Goal: Task Accomplishment & Management: Manage account settings

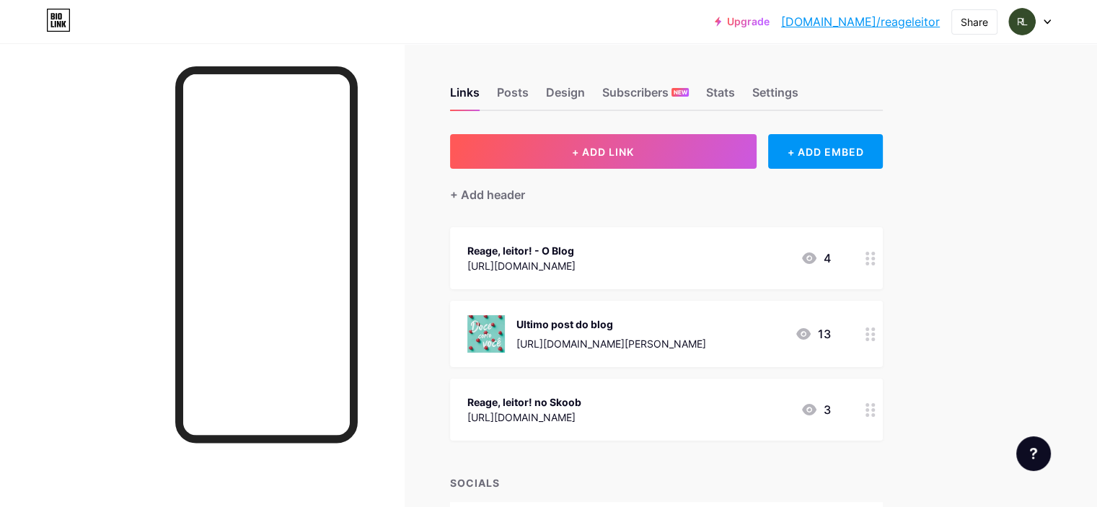
click at [813, 83] on div "Links Posts Design Subscribers NEW Stats Settings" at bounding box center [666, 86] width 433 height 50
click at [798, 92] on div "Settings" at bounding box center [775, 97] width 46 height 26
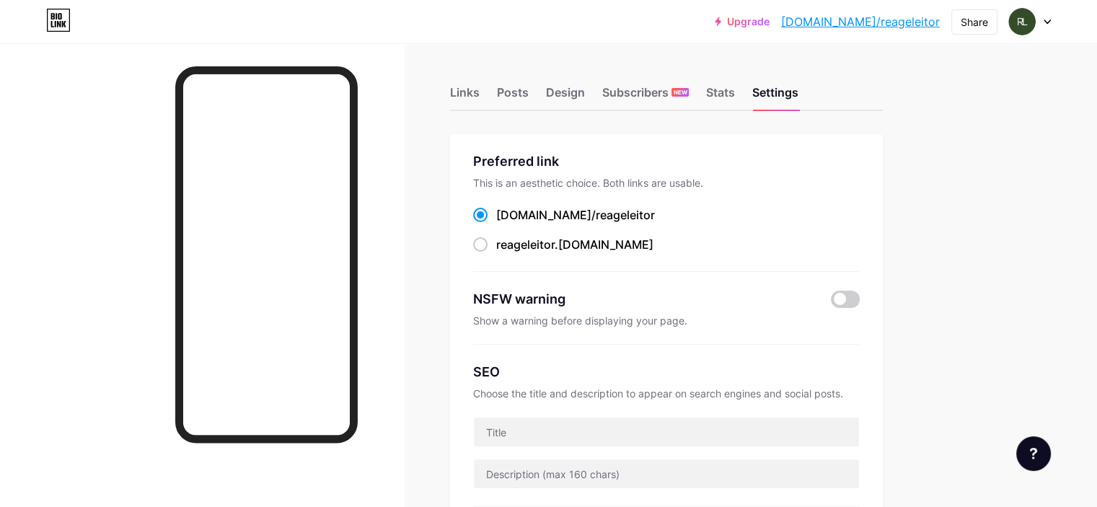
drag, startPoint x: 831, startPoint y: 92, endPoint x: 603, endPoint y: 81, distance: 228.1
click at [603, 81] on div "Links Posts Design Subscribers NEW Stats Settings" at bounding box center [666, 86] width 433 height 50
click at [585, 87] on div "Design" at bounding box center [565, 97] width 39 height 26
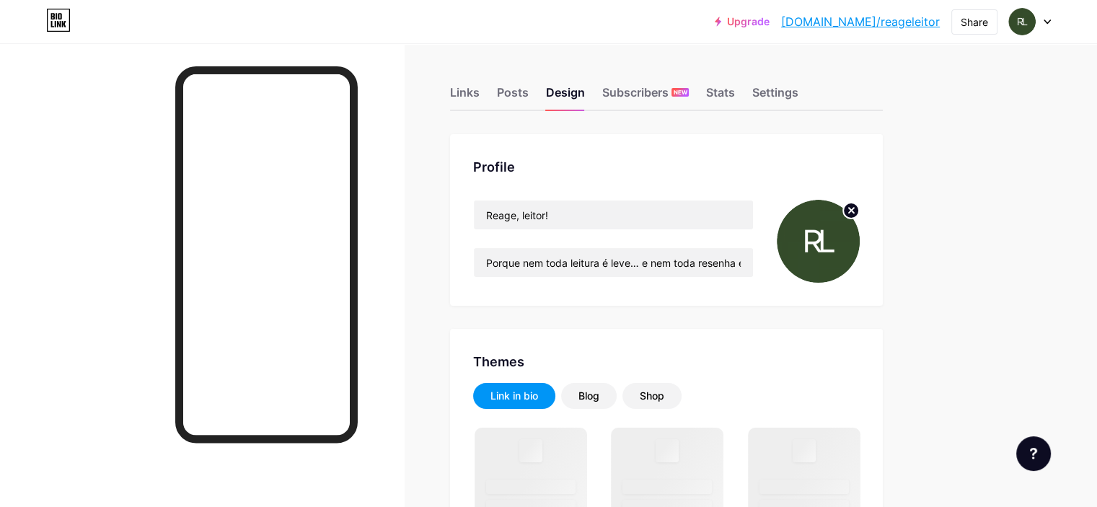
click at [854, 211] on icon at bounding box center [851, 210] width 5 height 5
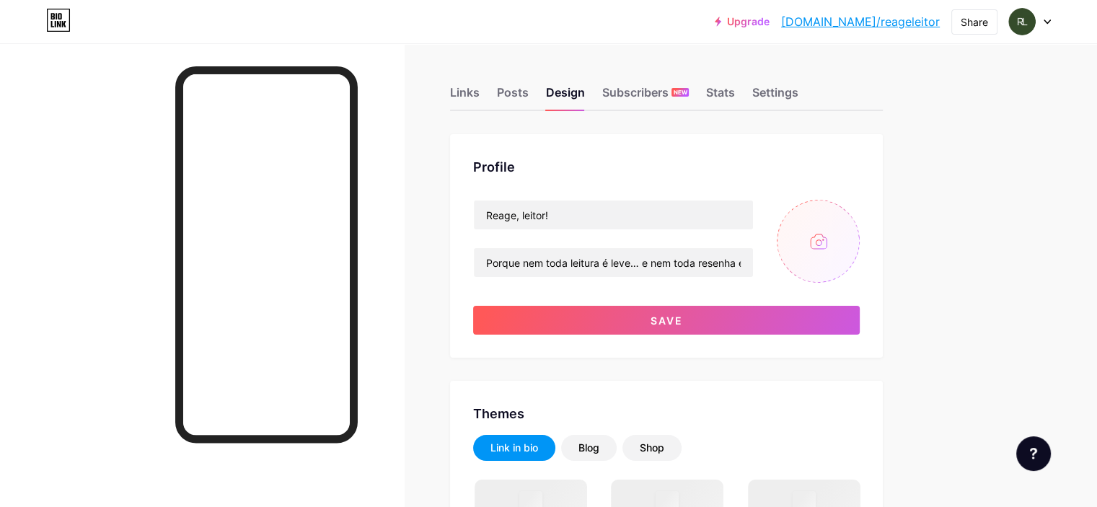
click at [860, 242] on input "file" at bounding box center [818, 241] width 83 height 83
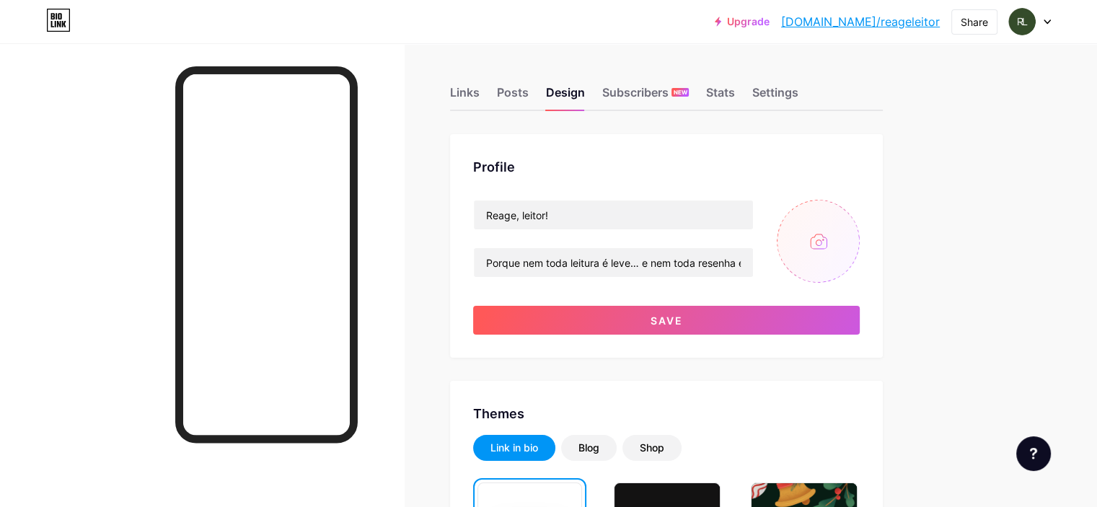
type input "C:\fakepath\Logotipo.png"
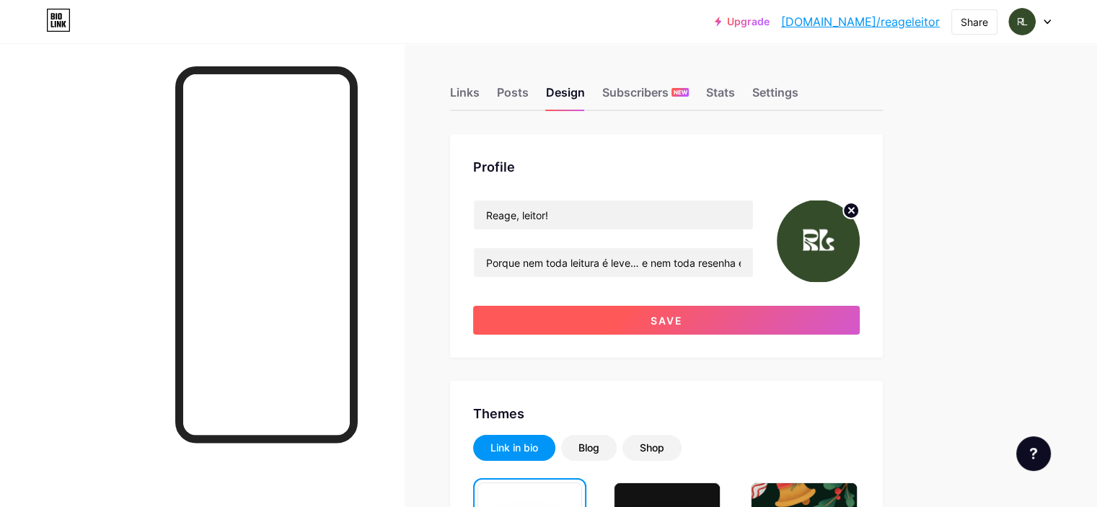
click at [683, 319] on span "Save" at bounding box center [666, 320] width 32 height 12
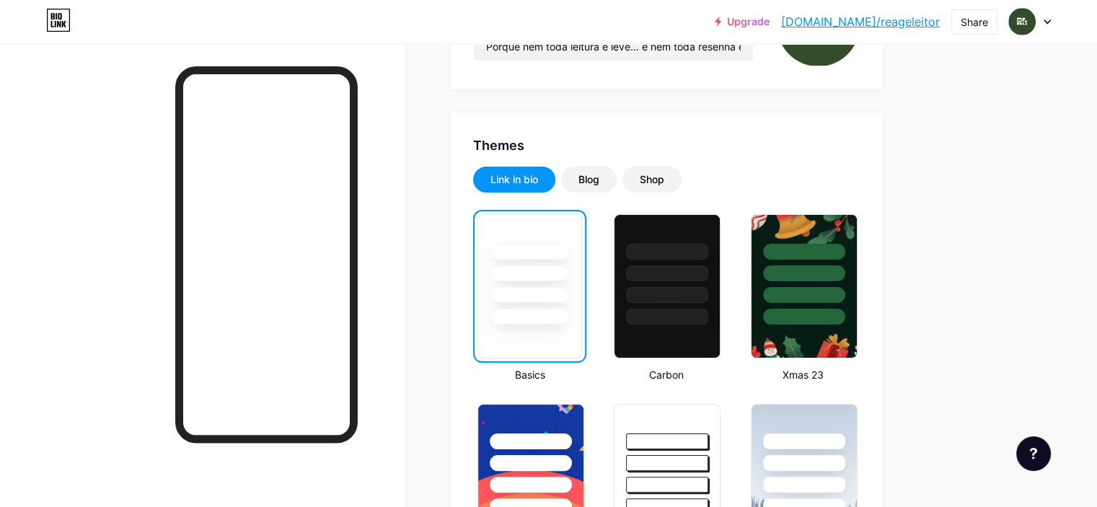
scroll to position [288, 0]
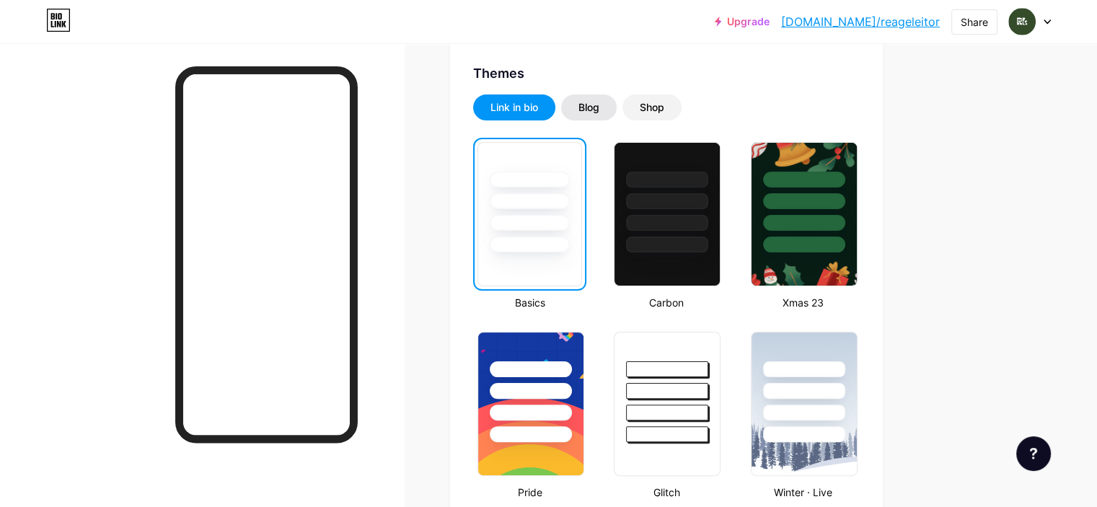
click at [599, 109] on div "Blog" at bounding box center [588, 107] width 21 height 14
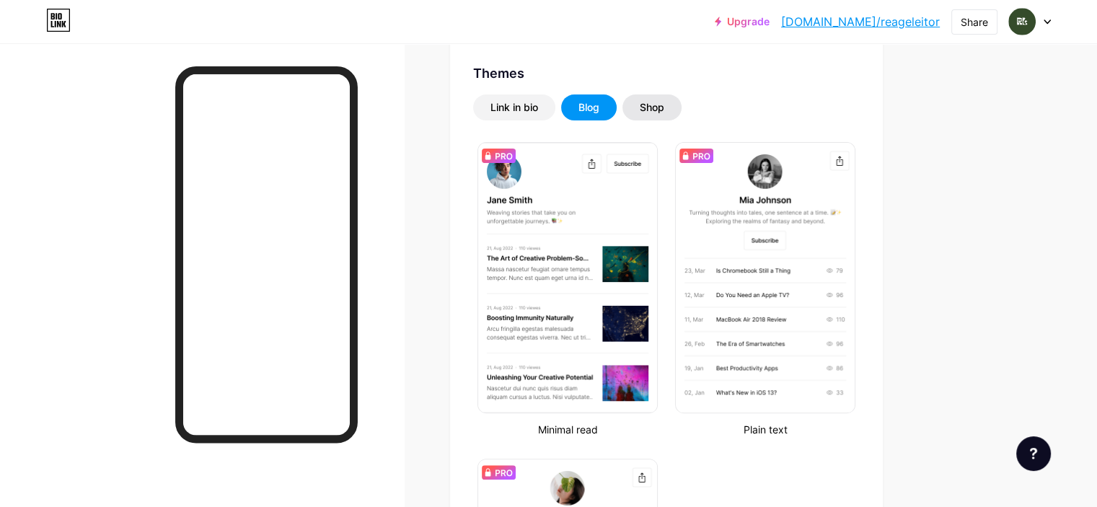
click at [681, 108] on div "Shop" at bounding box center [651, 107] width 59 height 26
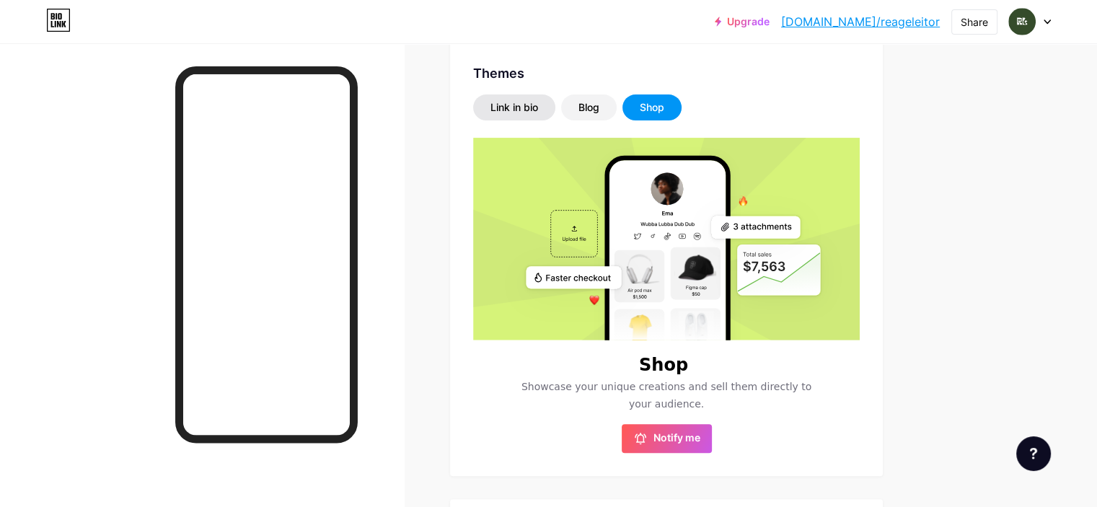
click at [538, 100] on div "Link in bio" at bounding box center [514, 107] width 48 height 14
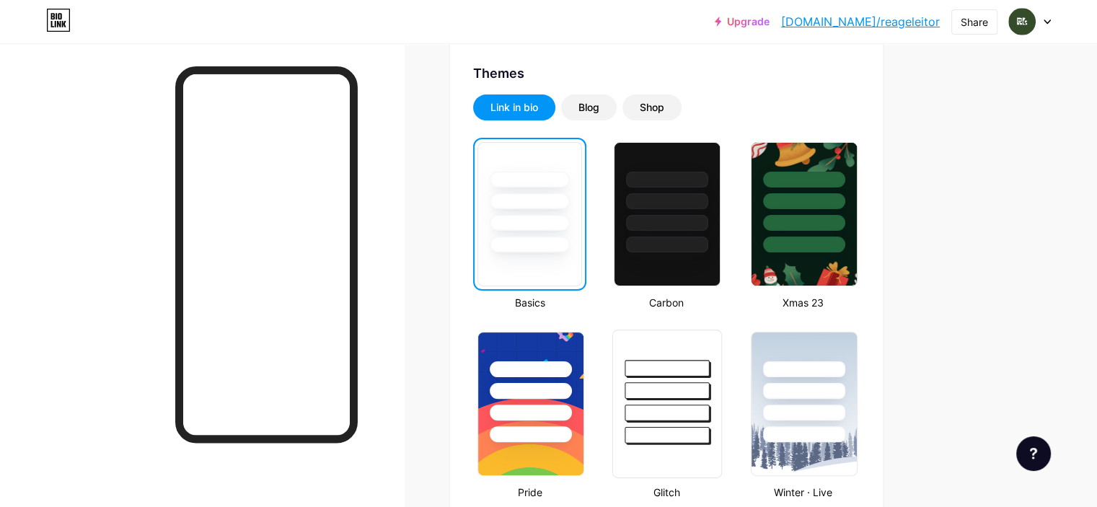
click at [710, 371] on div at bounding box center [667, 368] width 84 height 17
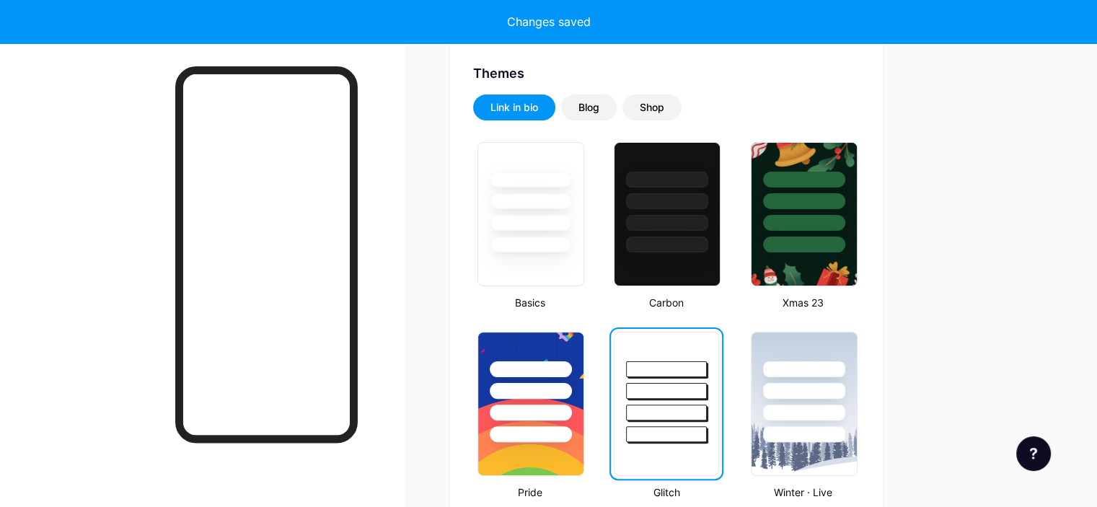
scroll to position [361, 0]
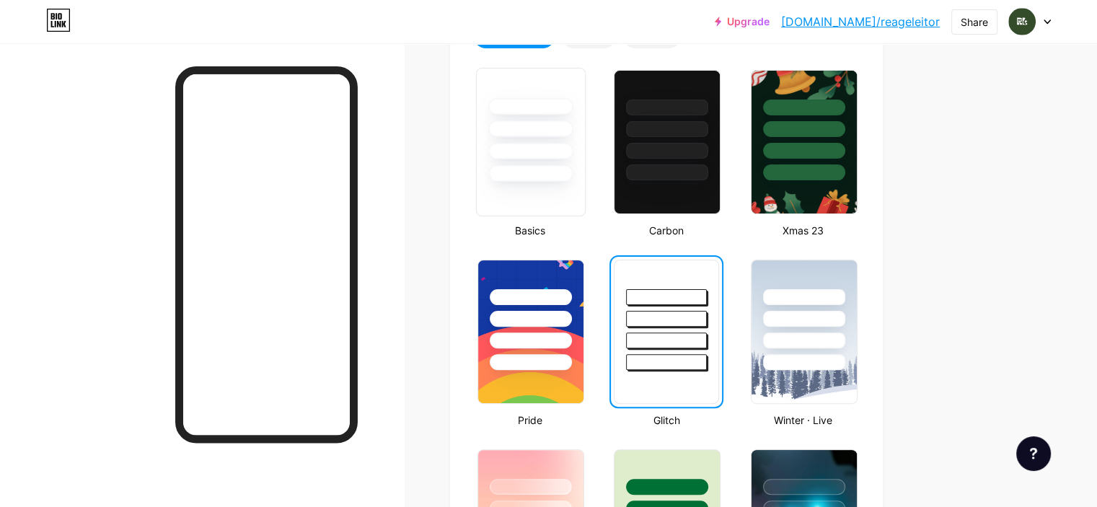
click at [565, 175] on div at bounding box center [530, 173] width 84 height 17
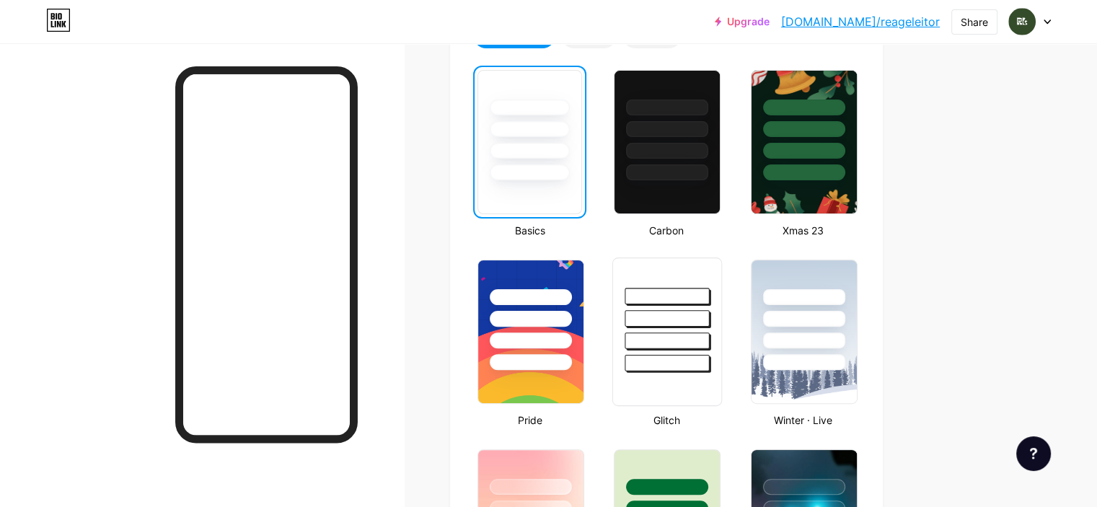
click at [710, 334] on div at bounding box center [667, 340] width 84 height 17
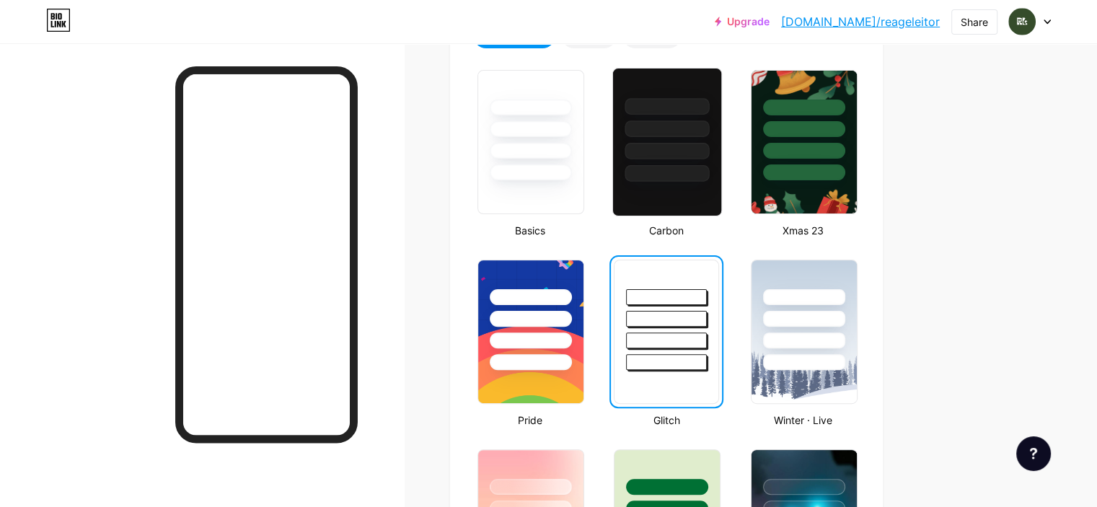
click at [710, 109] on div at bounding box center [667, 106] width 84 height 17
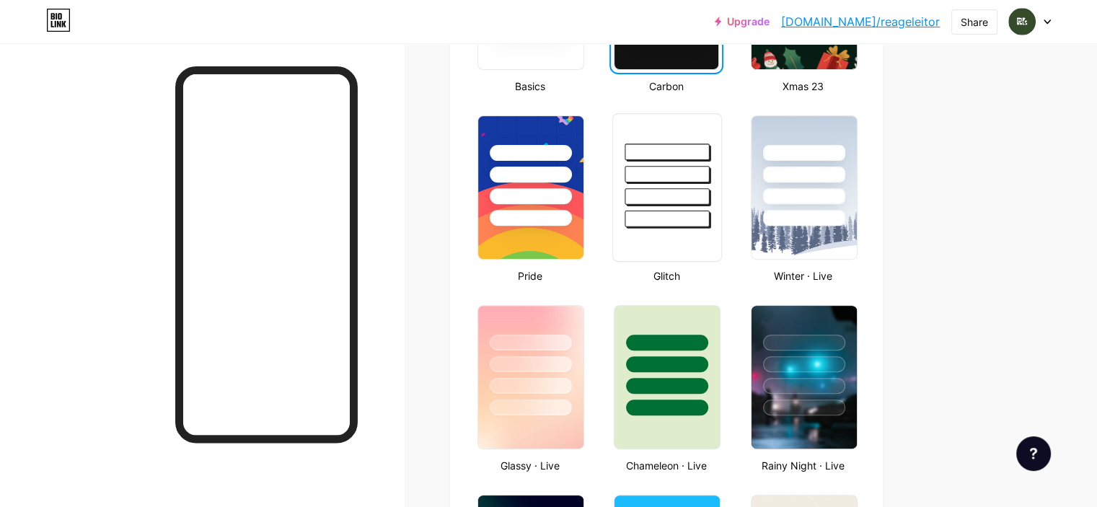
scroll to position [577, 0]
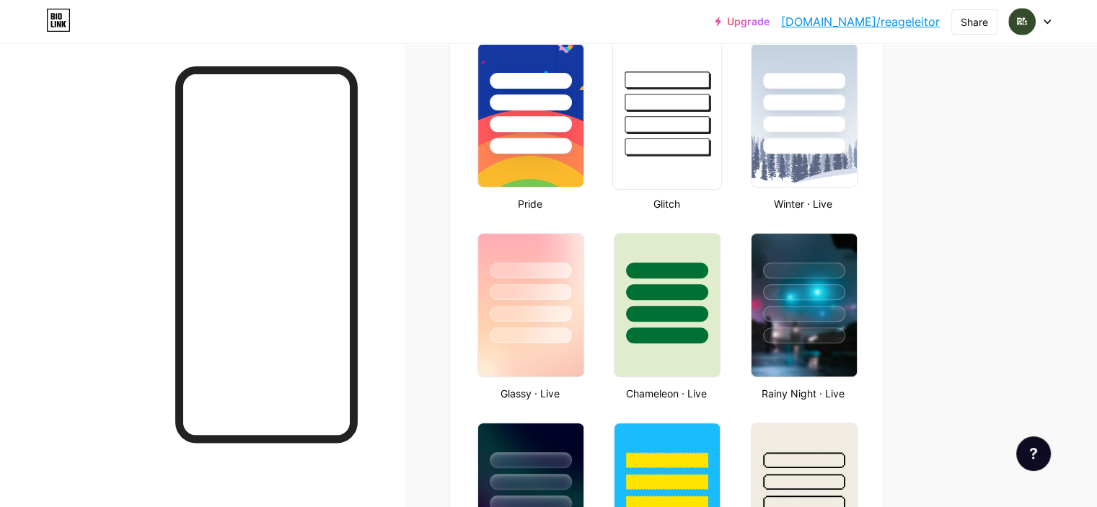
click at [720, 280] on div at bounding box center [666, 289] width 105 height 110
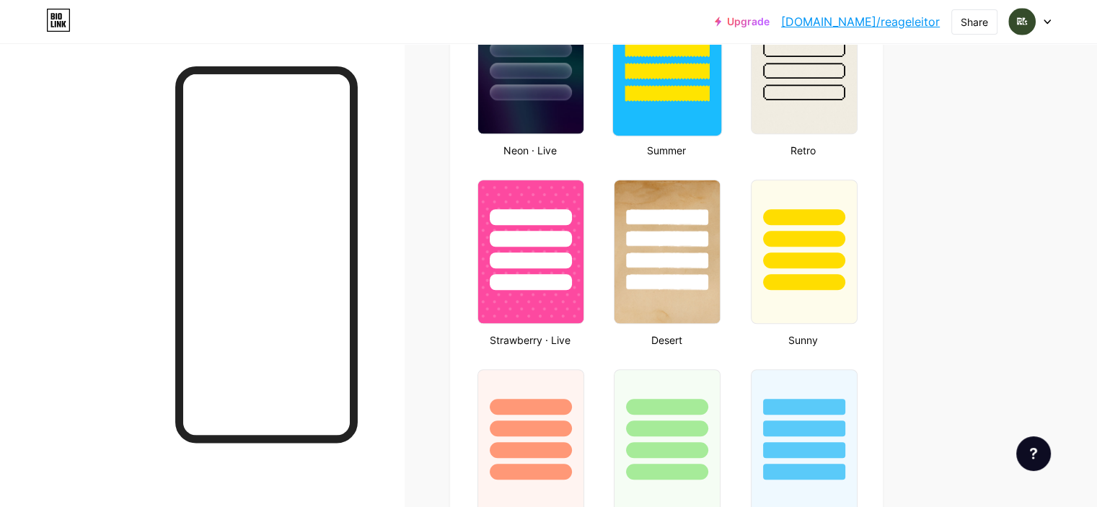
scroll to position [1082, 0]
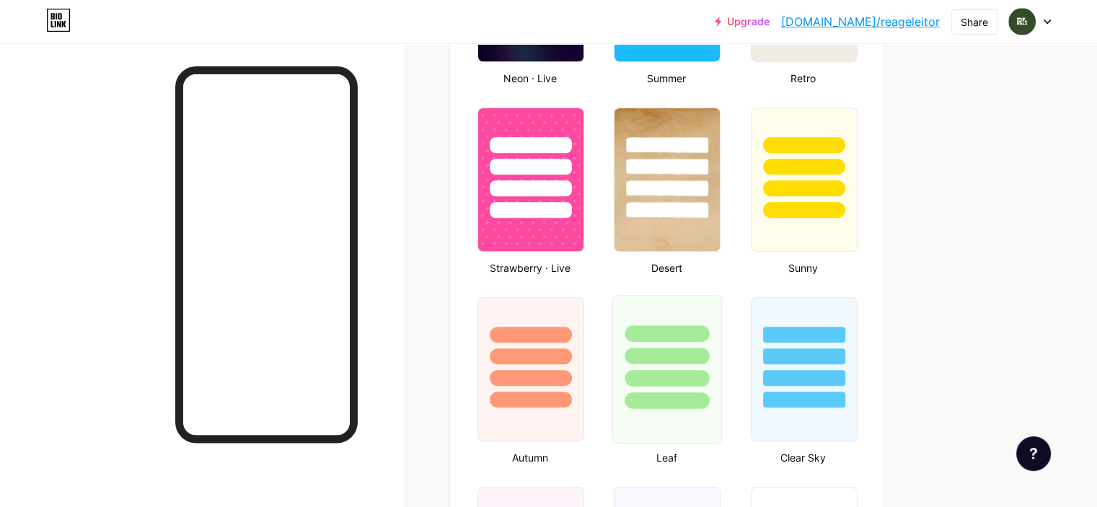
click at [721, 320] on div at bounding box center [667, 352] width 108 height 113
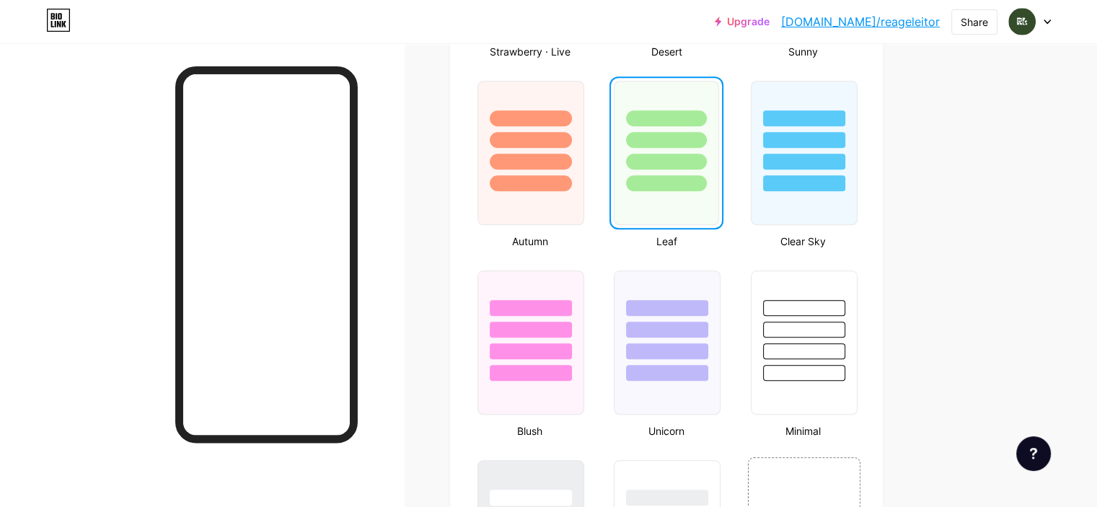
scroll to position [1370, 0]
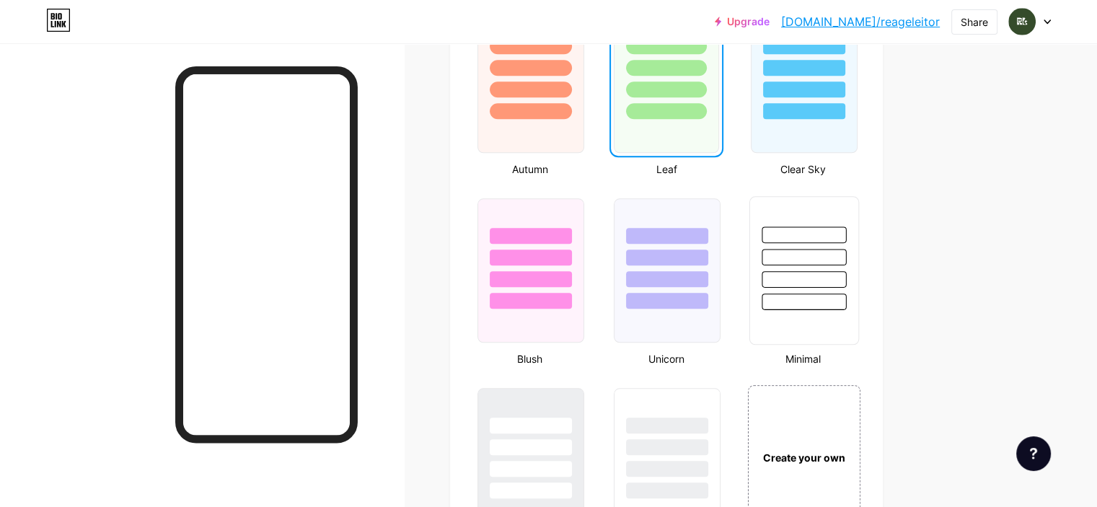
click at [834, 261] on div at bounding box center [804, 257] width 84 height 17
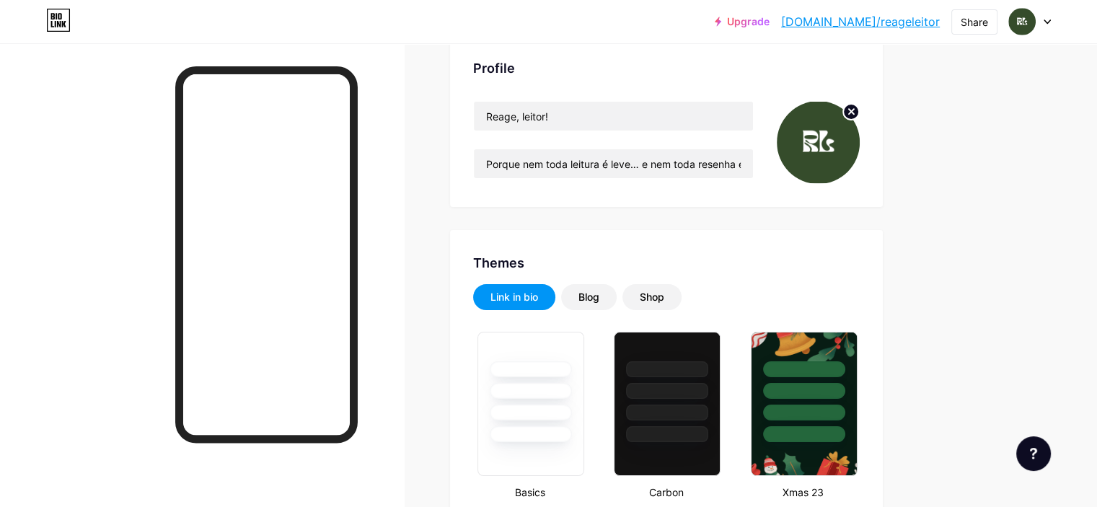
scroll to position [52, 0]
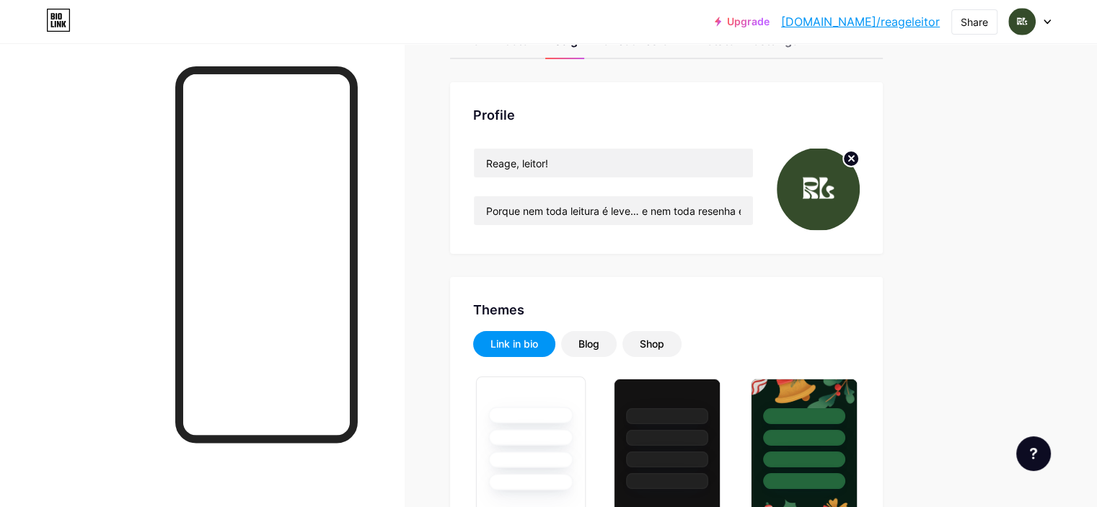
click at [573, 461] on div at bounding box center [530, 459] width 84 height 17
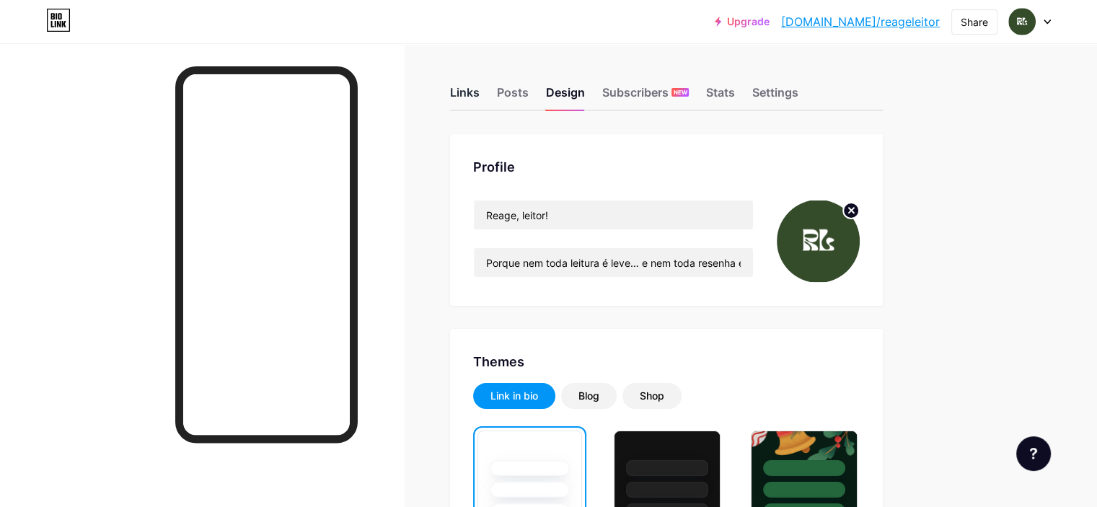
click at [480, 84] on div "Links" at bounding box center [465, 97] width 30 height 26
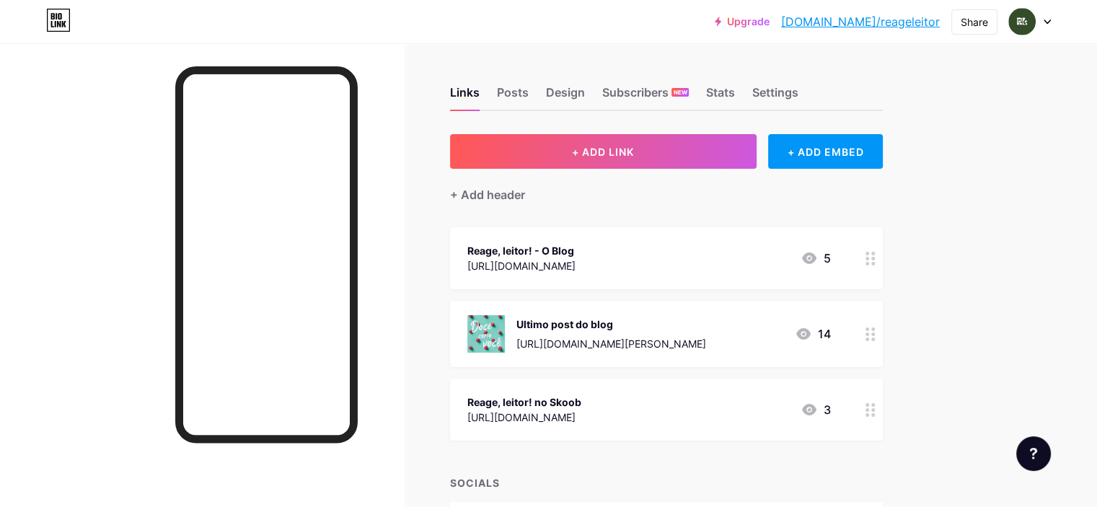
click at [505, 327] on img at bounding box center [485, 333] width 37 height 37
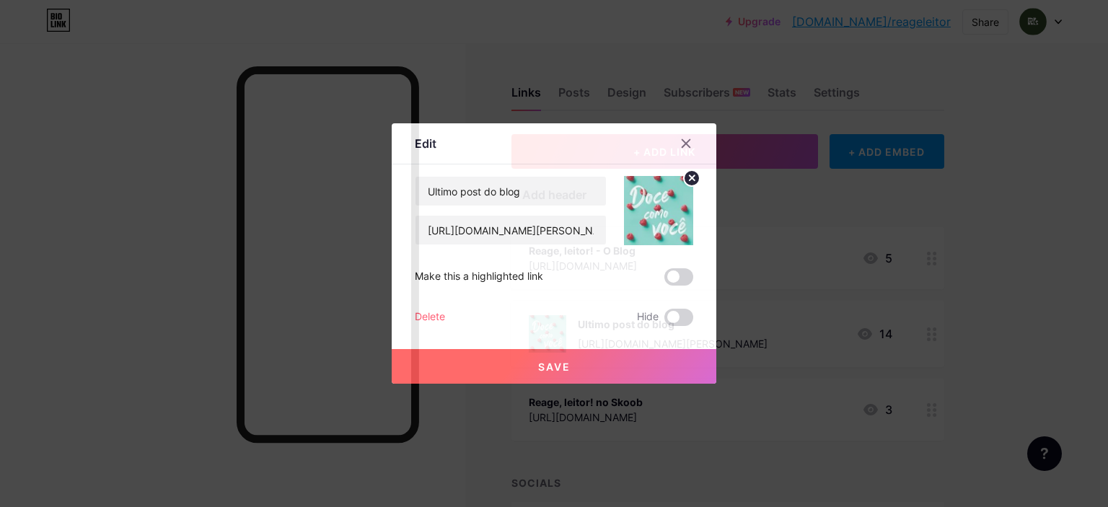
click at [689, 176] on circle at bounding box center [692, 178] width 16 height 16
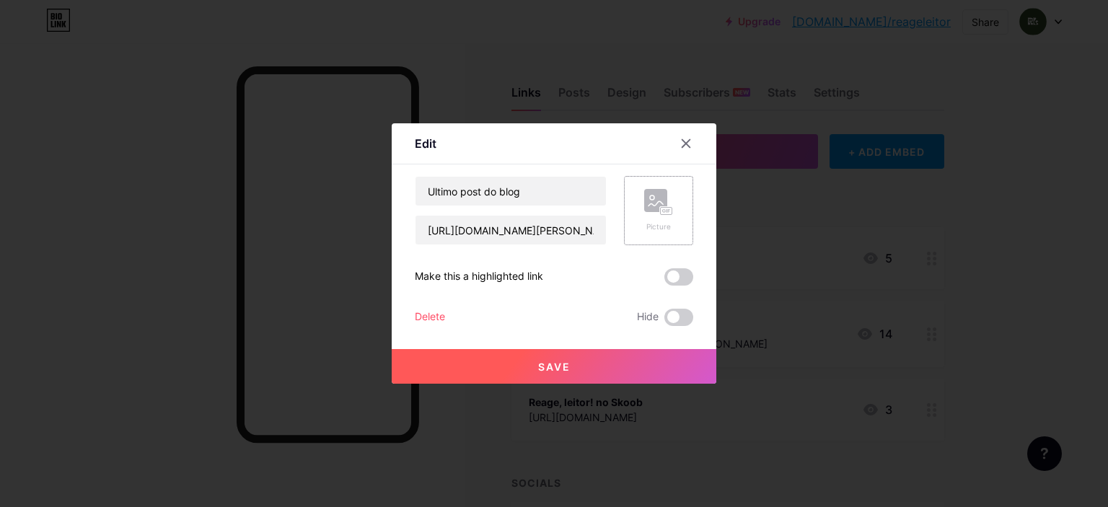
click at [606, 369] on button "Save" at bounding box center [554, 366] width 325 height 35
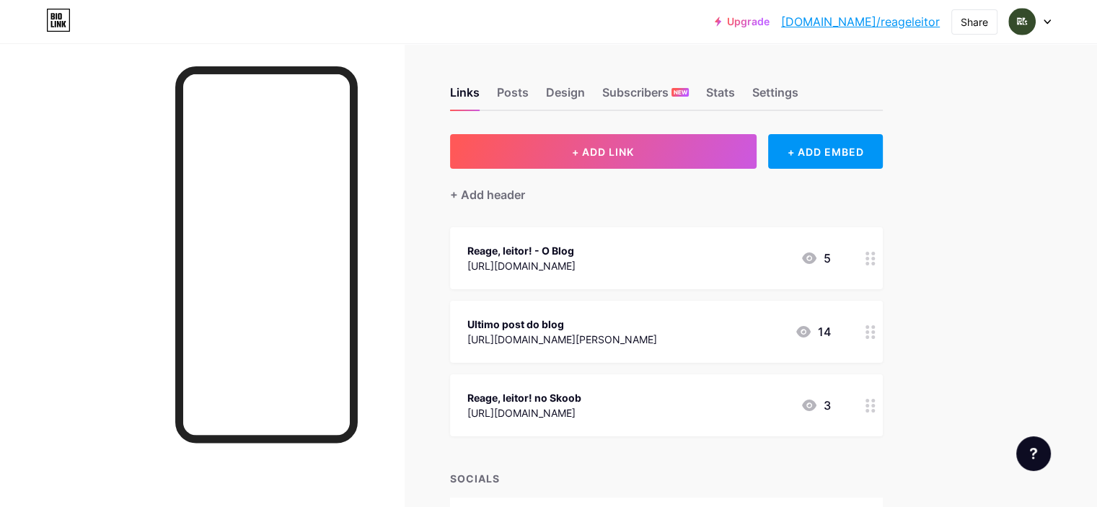
drag, startPoint x: 499, startPoint y: 461, endPoint x: 480, endPoint y: 441, distance: 27.6
drag, startPoint x: 480, startPoint y: 441, endPoint x: 454, endPoint y: 456, distance: 30.4
click at [404, 456] on div at bounding box center [202, 296] width 404 height 507
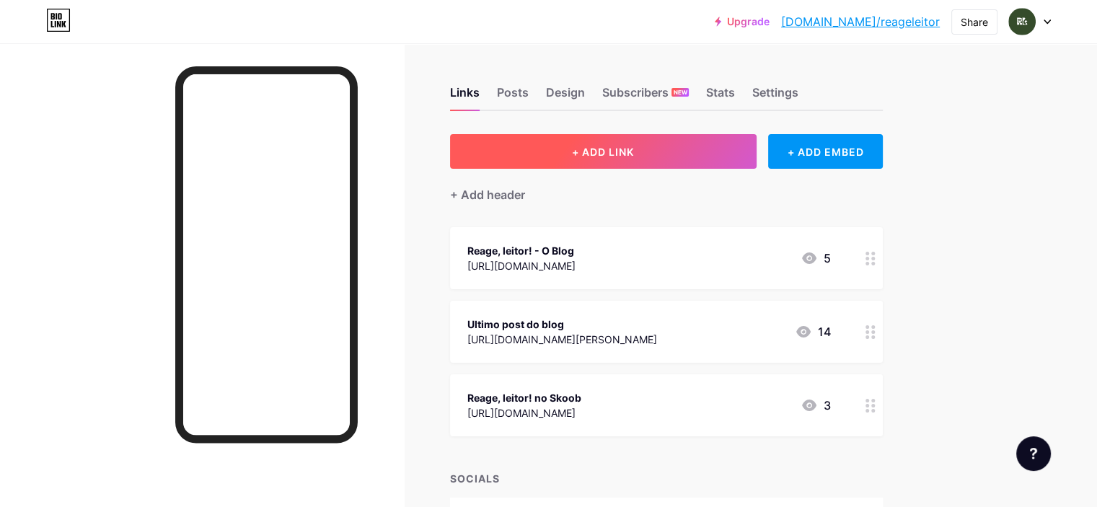
click at [756, 153] on button "+ ADD LINK" at bounding box center [603, 151] width 306 height 35
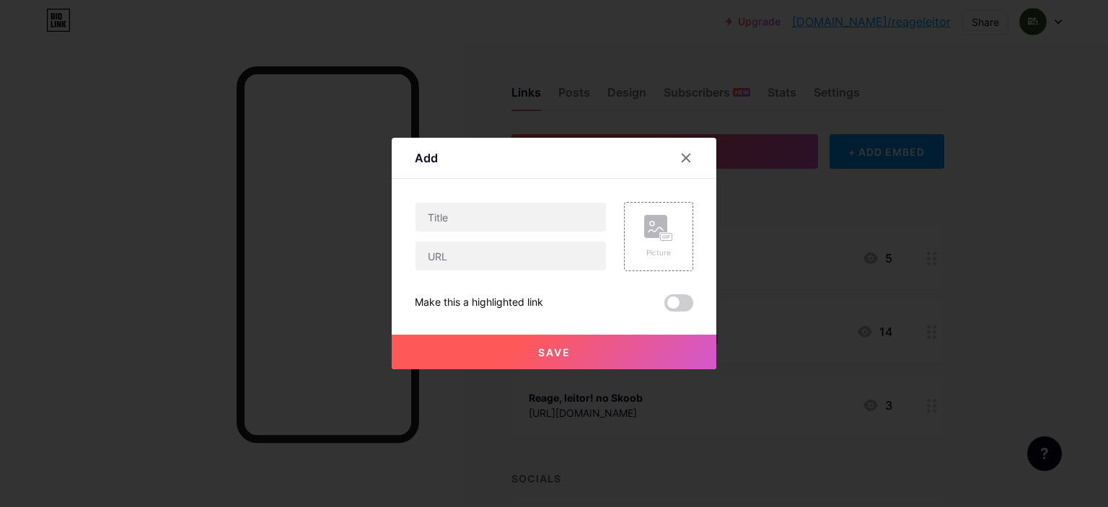
click at [678, 154] on div at bounding box center [686, 158] width 26 height 26
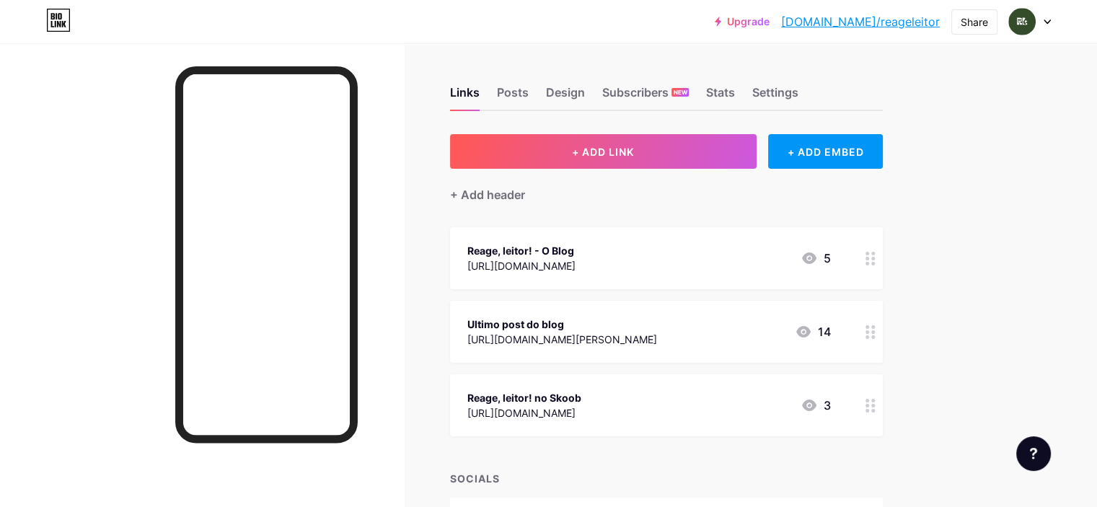
drag, startPoint x: 799, startPoint y: 202, endPoint x: 769, endPoint y: 197, distance: 30.7
drag, startPoint x: 769, startPoint y: 197, endPoint x: 968, endPoint y: 14, distance: 270.0
click at [968, 14] on div "Share" at bounding box center [974, 21] width 27 height 15
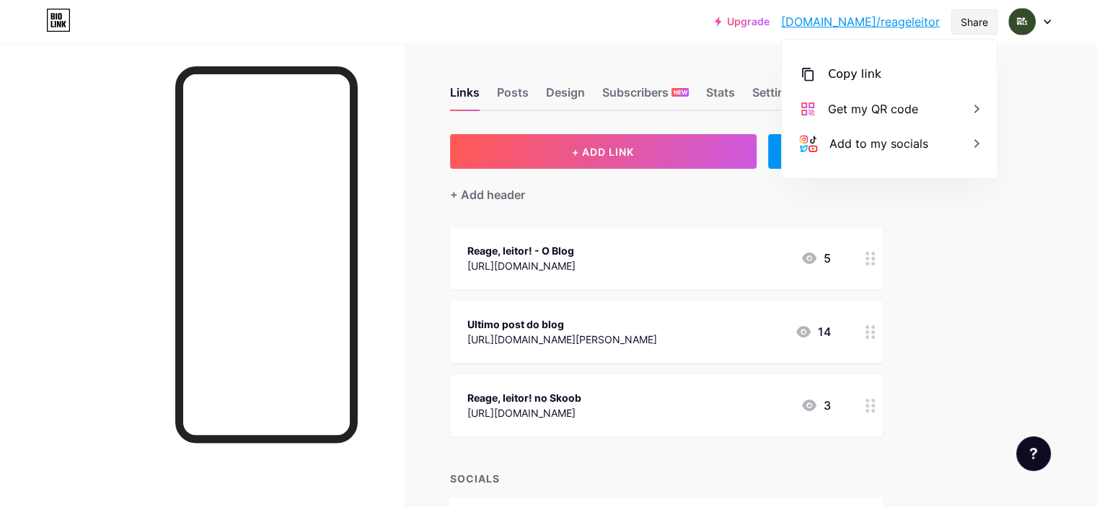
click at [974, 15] on div "Share" at bounding box center [974, 21] width 27 height 15
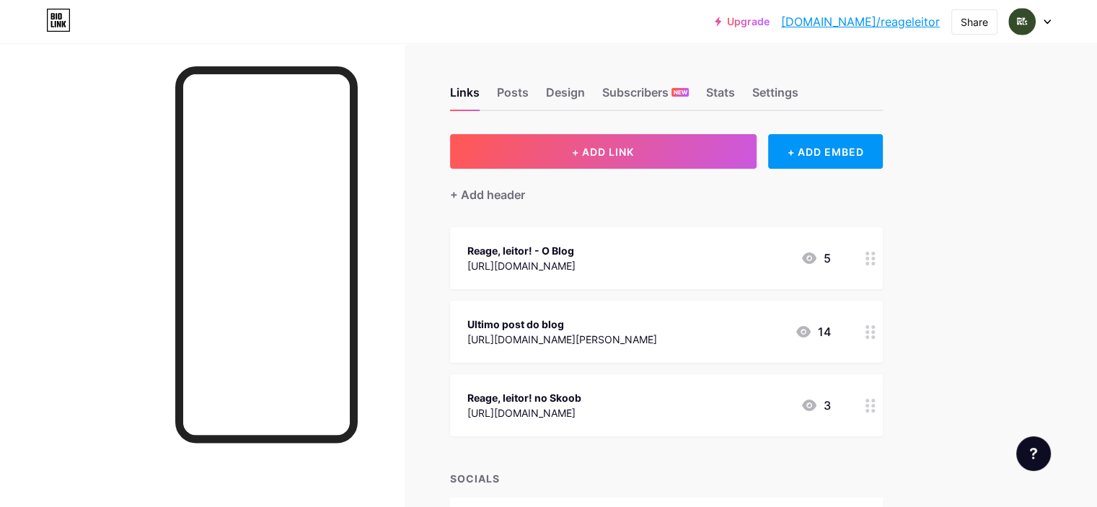
click at [984, 8] on div "Upgrade bio.link/reagel... bio.link/reageleitor Share Switch accounts Reage, le…" at bounding box center [548, 21] width 1097 height 43
click at [963, 30] on div "Share" at bounding box center [974, 21] width 46 height 25
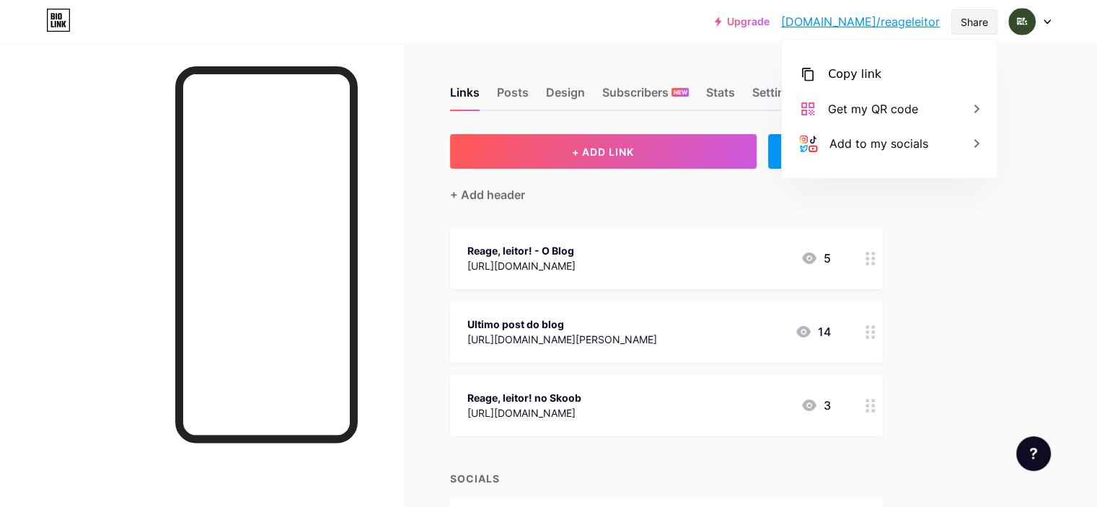
click at [962, 30] on div "Share" at bounding box center [974, 21] width 46 height 25
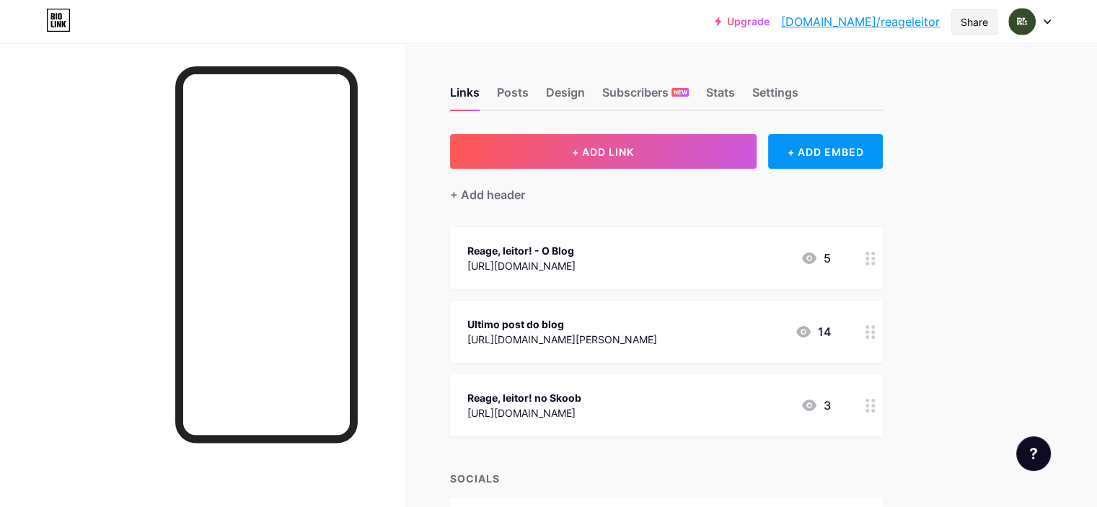
click at [965, 22] on div "Share" at bounding box center [974, 21] width 27 height 15
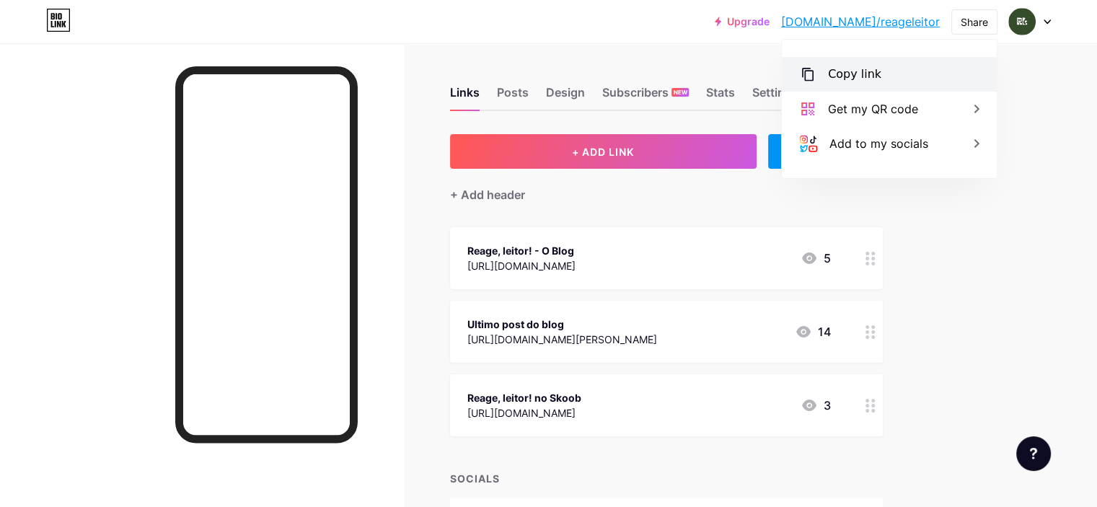
click at [857, 63] on div "Copy link" at bounding box center [889, 74] width 215 height 35
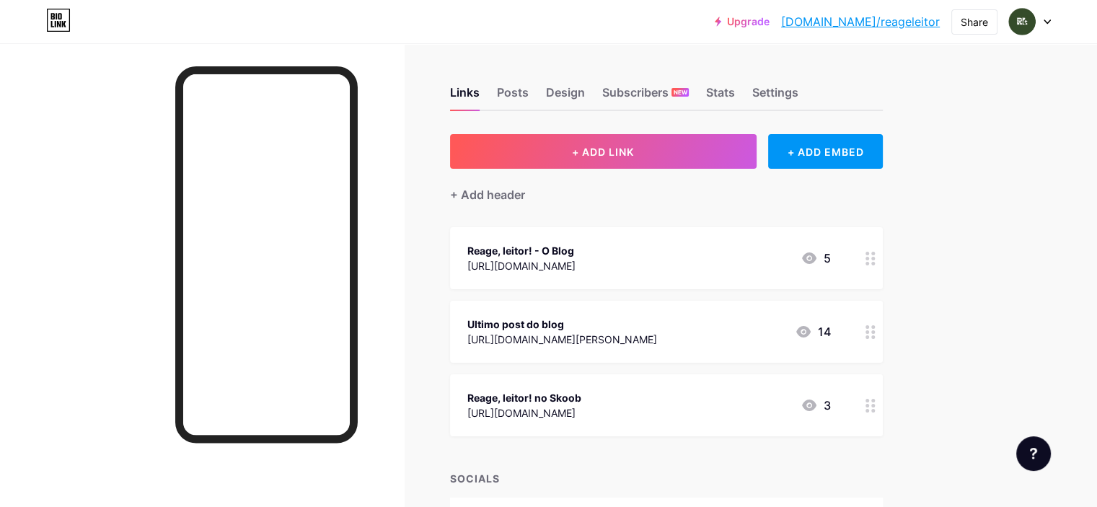
click at [653, 326] on div "Ultimo post do blog" at bounding box center [562, 324] width 190 height 15
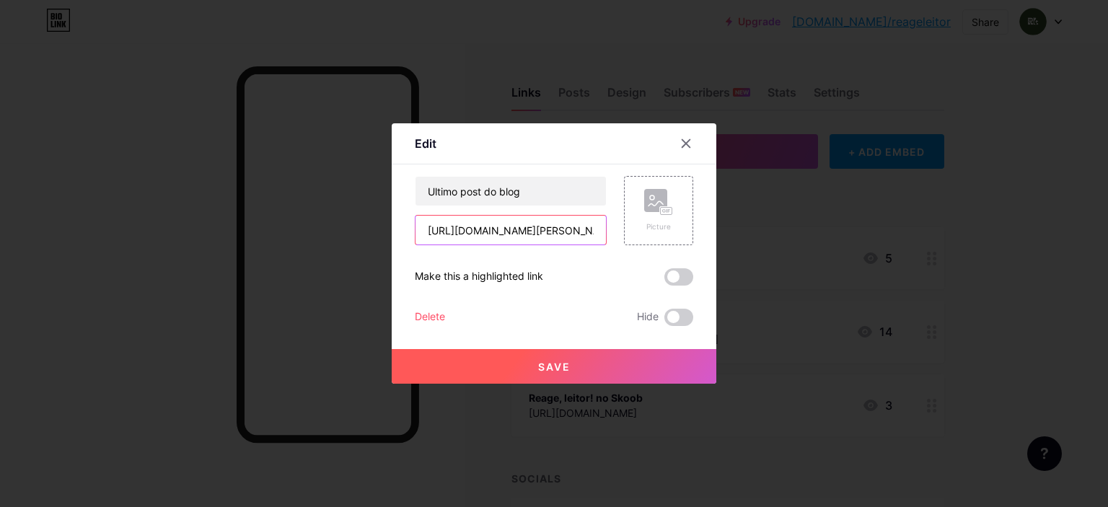
click at [542, 224] on input "[URL][DOMAIN_NAME][PERSON_NAME]" at bounding box center [510, 230] width 190 height 29
paste input "[URL][DOMAIN_NAME]"
type input "[URL][DOMAIN_NAME]"
click at [586, 352] on button "Save" at bounding box center [554, 366] width 325 height 35
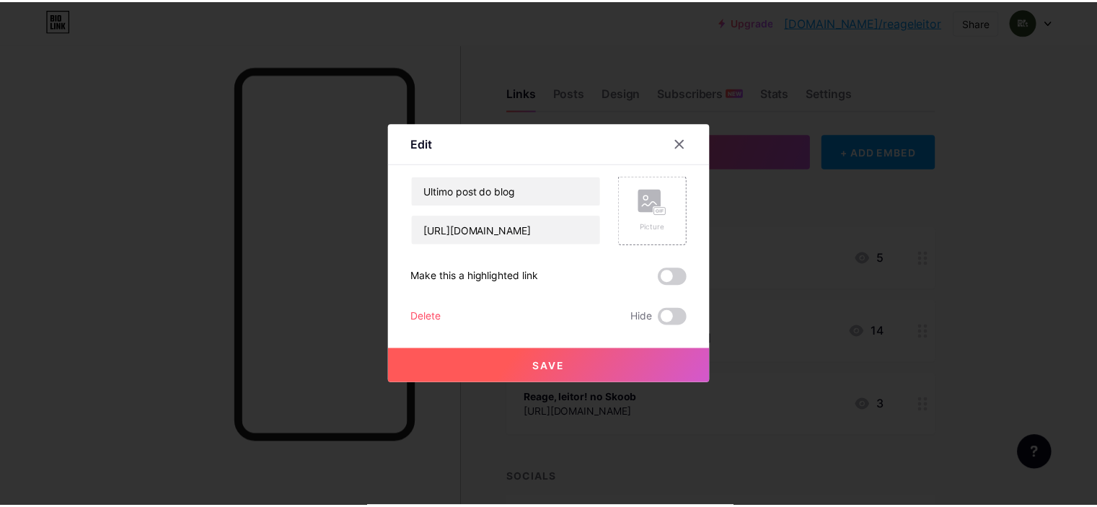
scroll to position [0, 0]
